Goal: Task Accomplishment & Management: Use online tool/utility

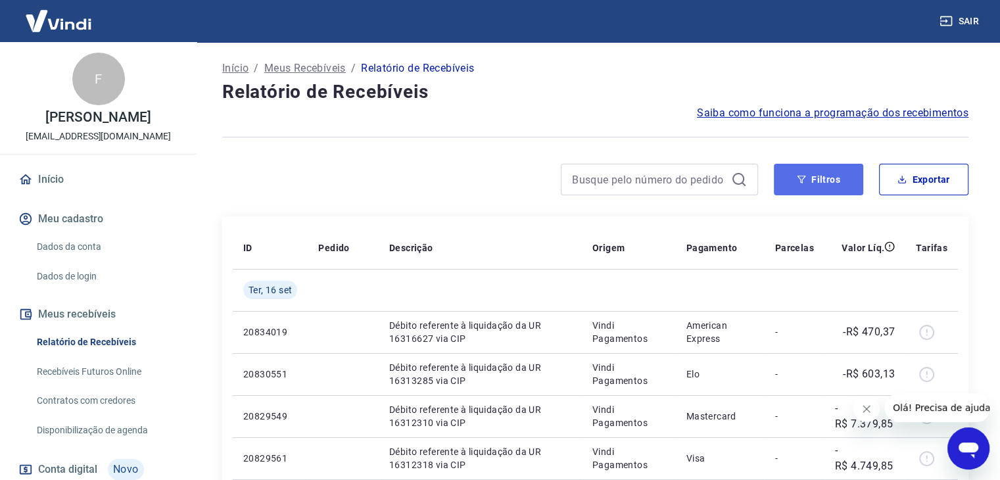
click at [814, 182] on button "Filtros" at bounding box center [818, 180] width 89 height 32
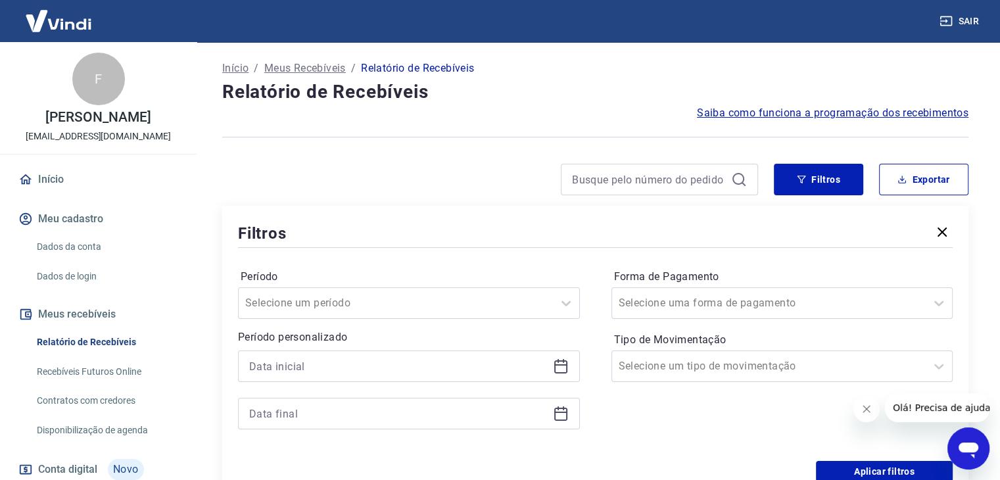
click at [564, 366] on icon at bounding box center [561, 366] width 16 height 16
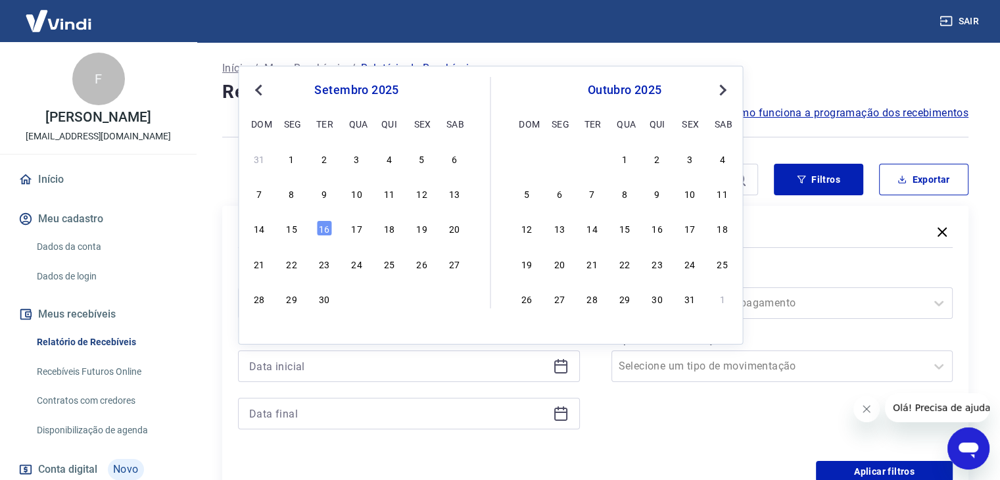
click at [260, 85] on span "Previous Month" at bounding box center [260, 89] width 0 height 15
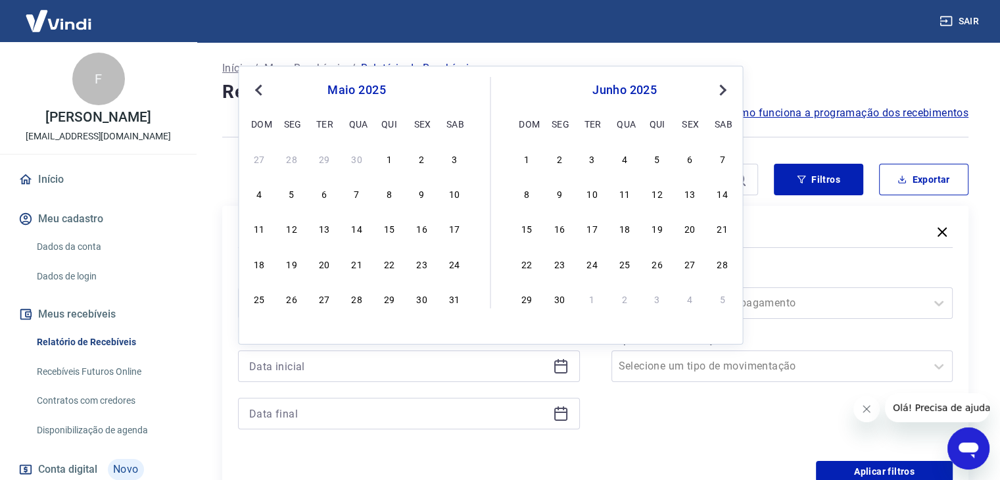
click at [260, 85] on span "Previous Month" at bounding box center [260, 89] width 0 height 15
click at [358, 156] on div "1" at bounding box center [356, 159] width 16 height 16
type input "[DATE]"
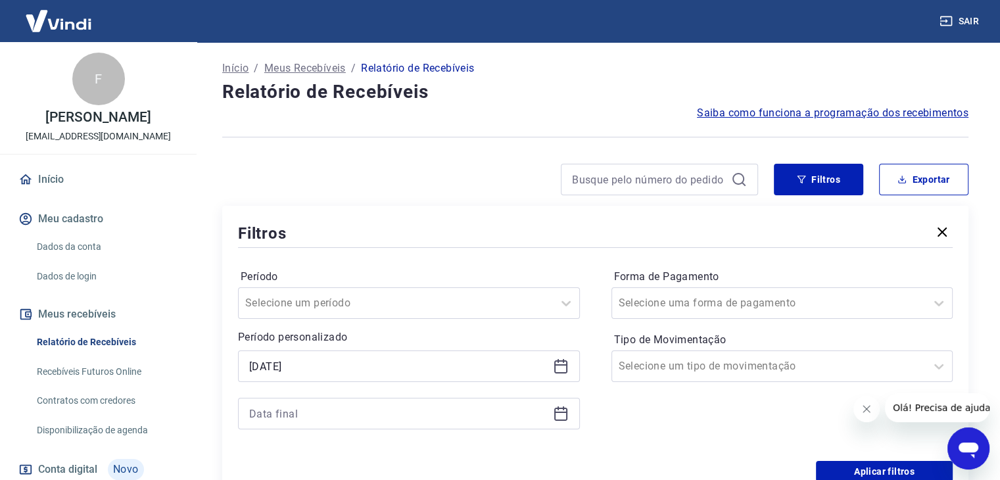
click at [562, 414] on icon at bounding box center [561, 414] width 16 height 16
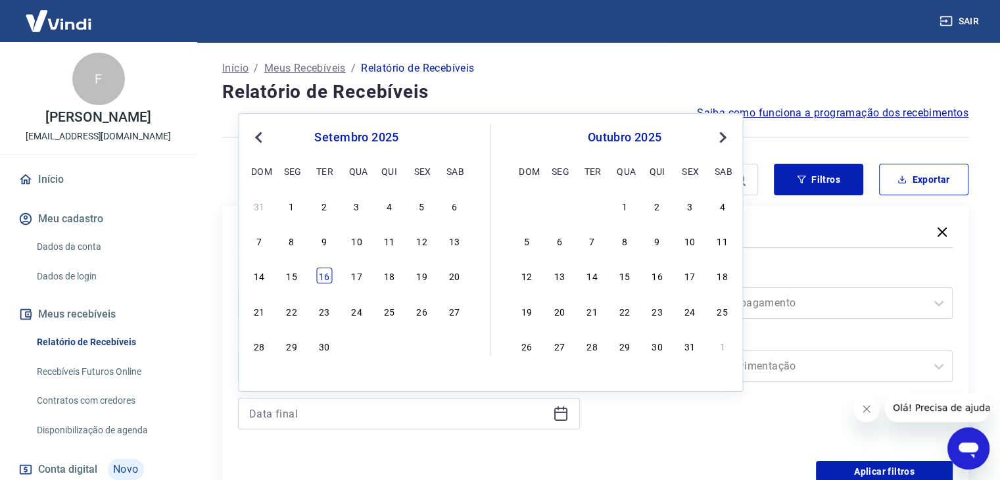
click at [326, 277] on div "16" at bounding box center [324, 276] width 16 height 16
type input "[DATE]"
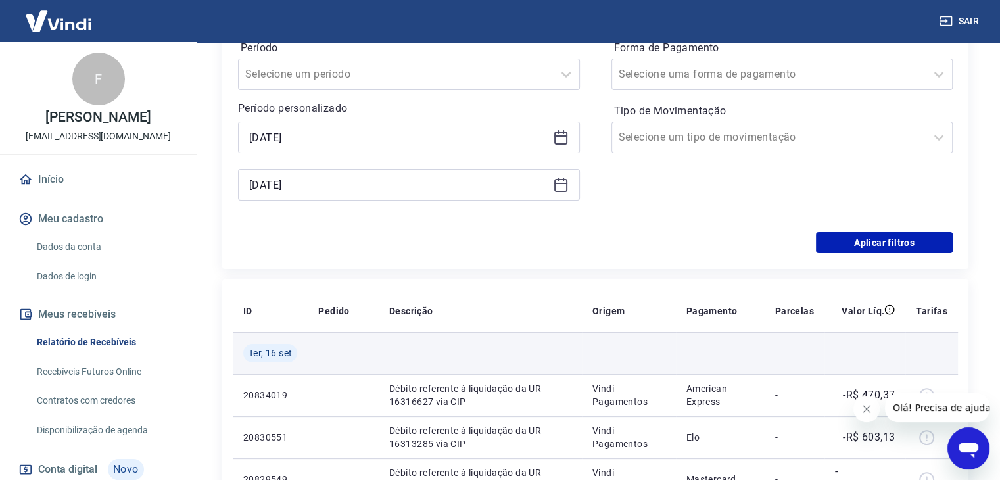
scroll to position [263, 0]
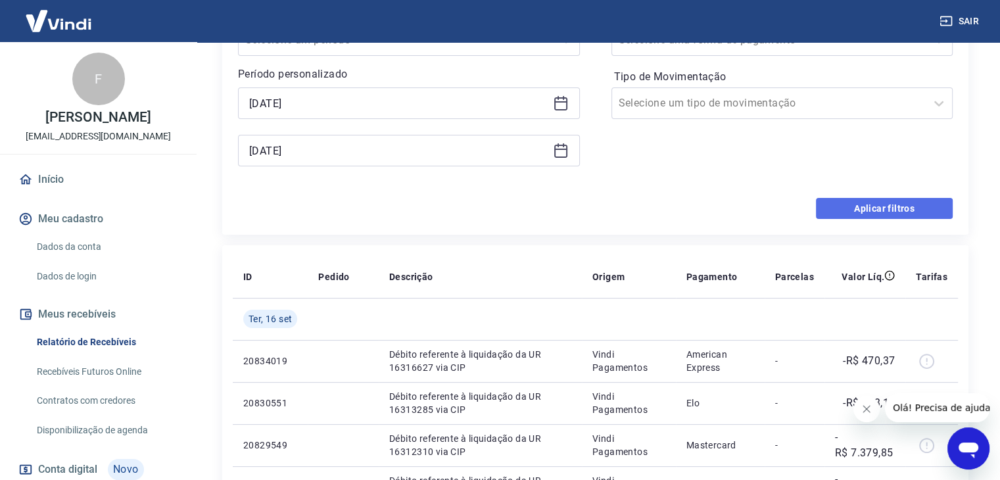
click at [858, 206] on button "Aplicar filtros" at bounding box center [884, 208] width 137 height 21
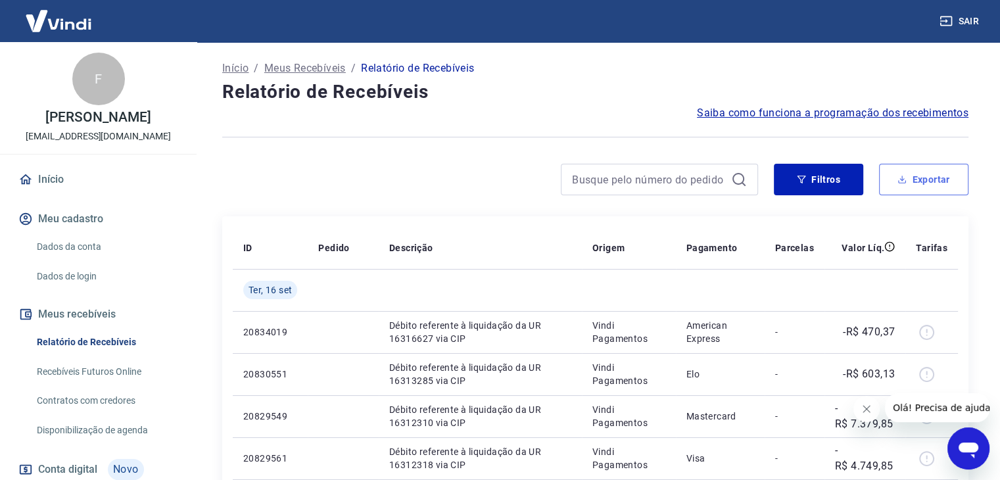
click at [913, 177] on button "Exportar" at bounding box center [923, 180] width 89 height 32
type input "[DATE]"
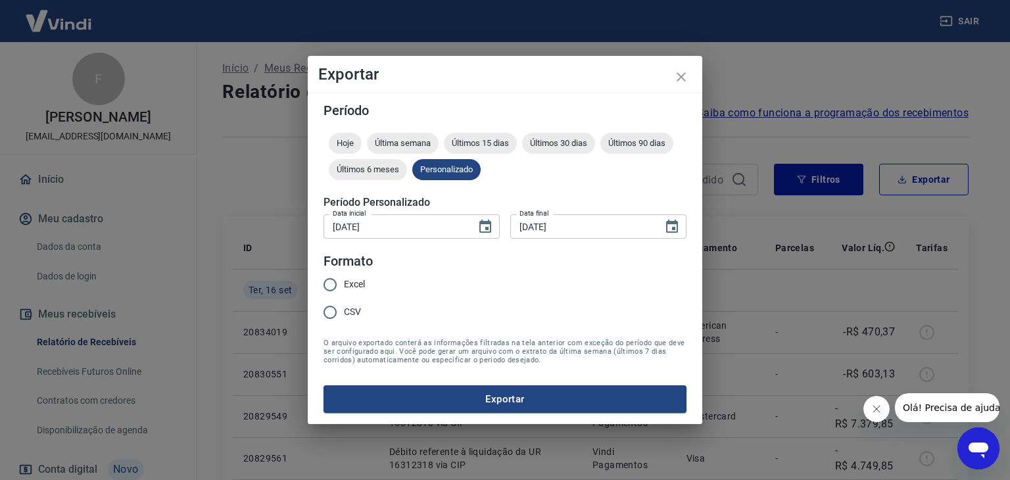
click at [345, 311] on span "CSV" at bounding box center [352, 312] width 17 height 14
click at [344, 311] on input "CSV" at bounding box center [330, 313] width 28 height 28
radio input "true"
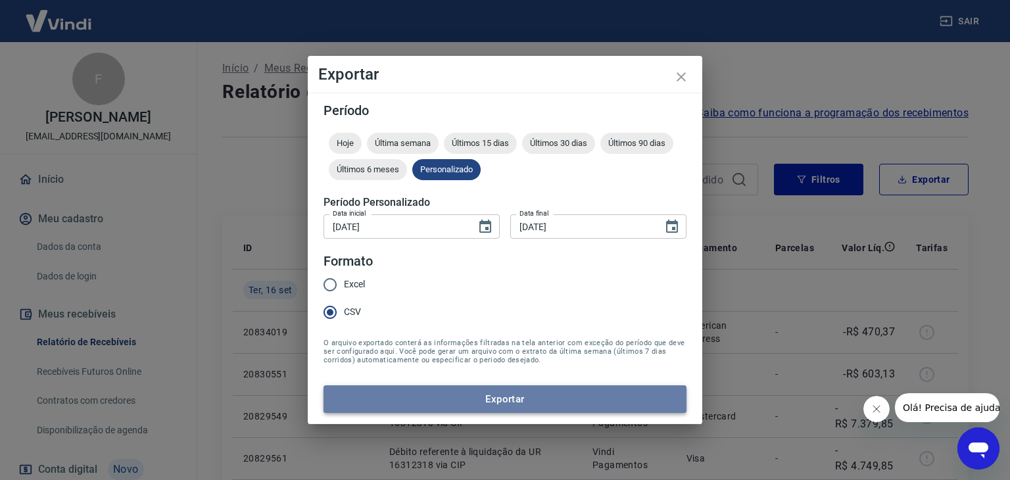
click at [508, 395] on button "Exportar" at bounding box center [504, 399] width 363 height 28
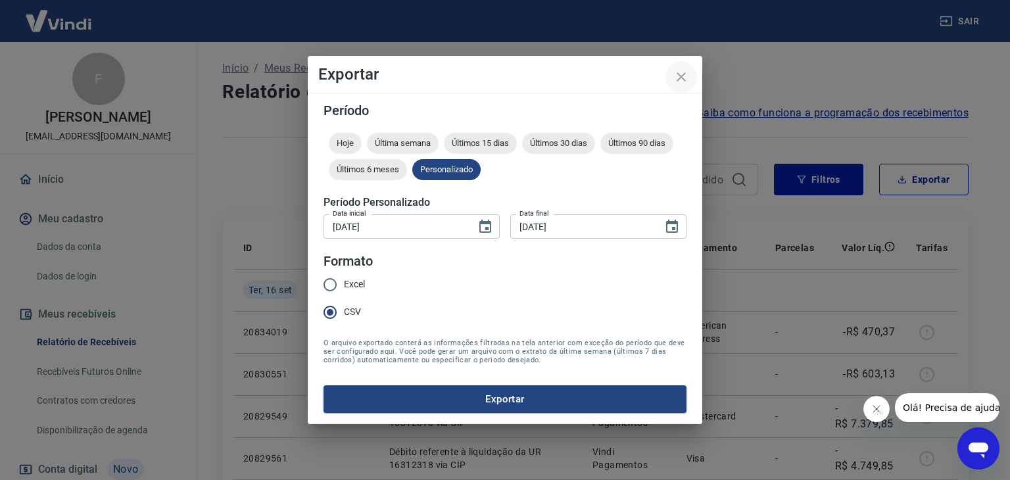
click at [679, 77] on icon "close" at bounding box center [681, 77] width 16 height 16
